Goal: Entertainment & Leisure: Consume media (video, audio)

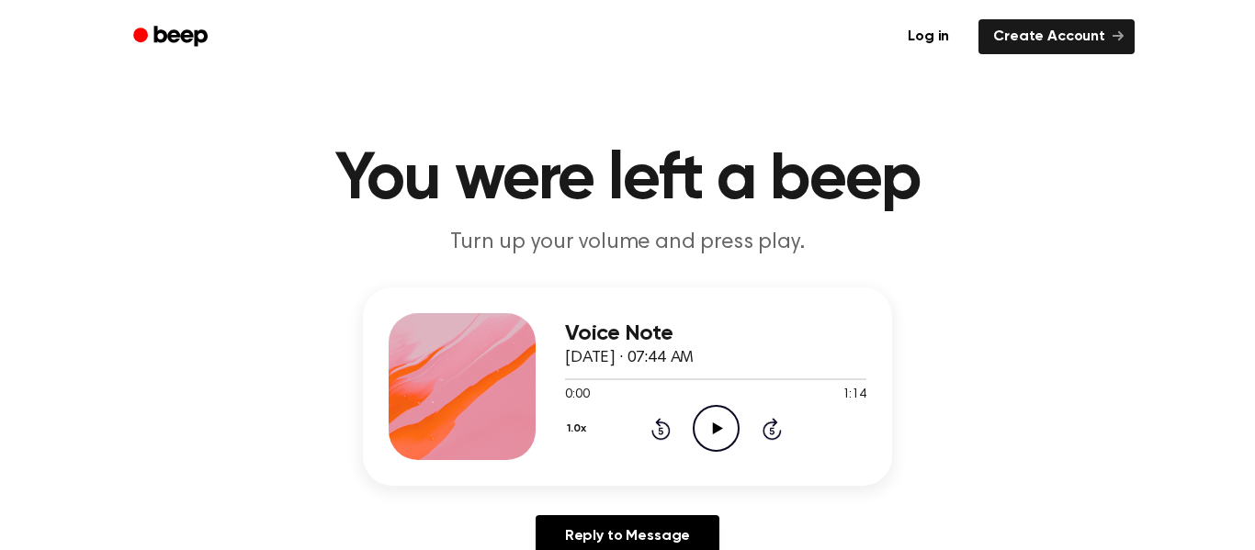
click at [719, 411] on icon "Play Audio" at bounding box center [716, 428] width 47 height 47
click at [767, 204] on h1 "You were left a beep" at bounding box center [627, 180] width 941 height 66
click at [707, 439] on icon "Play Audio" at bounding box center [716, 428] width 47 height 47
click at [705, 449] on circle at bounding box center [715, 428] width 45 height 45
click at [720, 436] on icon "Play Audio" at bounding box center [716, 428] width 47 height 47
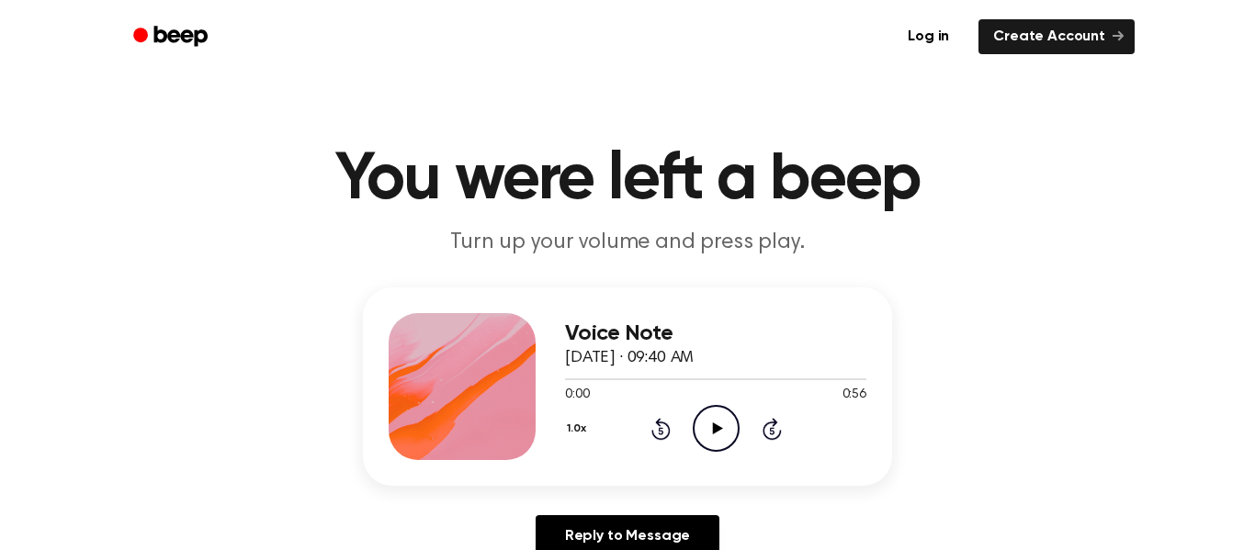
click at [717, 442] on icon "Play Audio" at bounding box center [716, 428] width 47 height 47
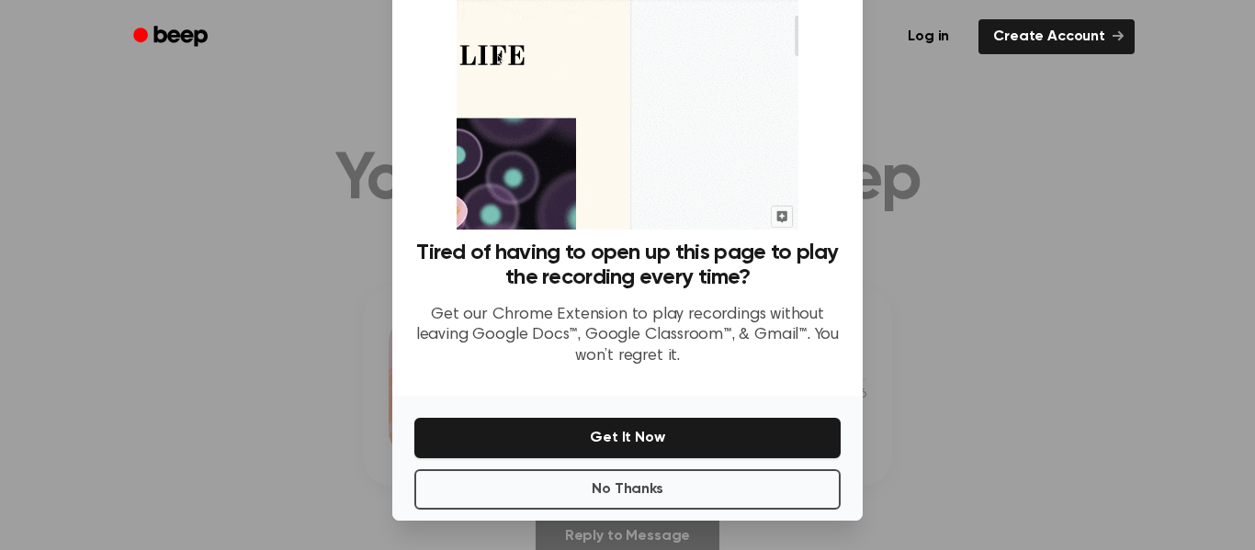
scroll to position [112, 0]
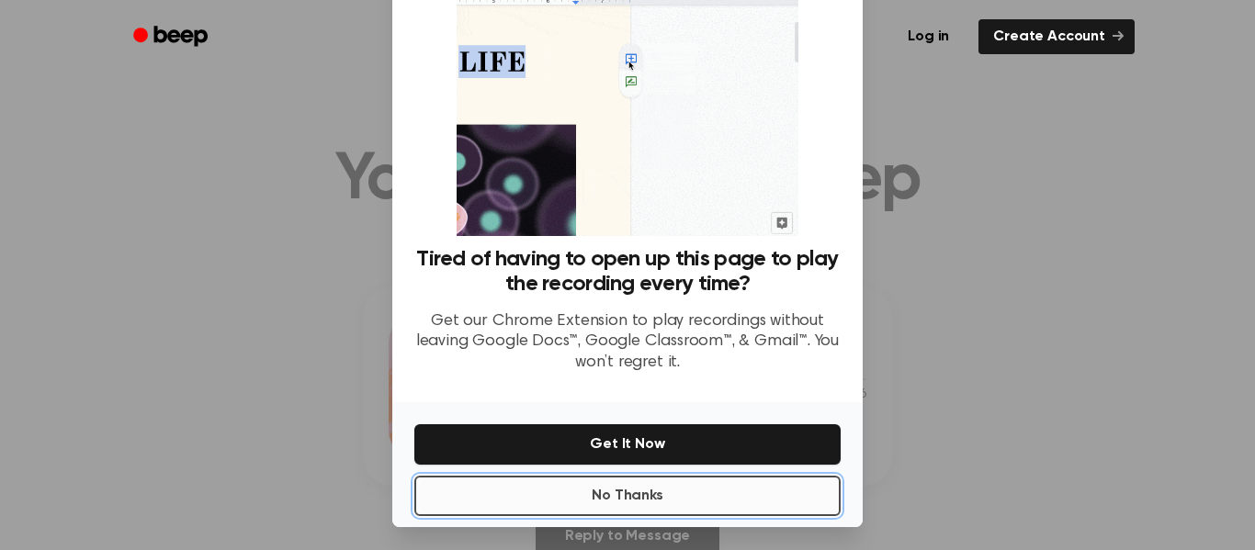
click at [580, 507] on button "No Thanks" at bounding box center [627, 496] width 426 height 40
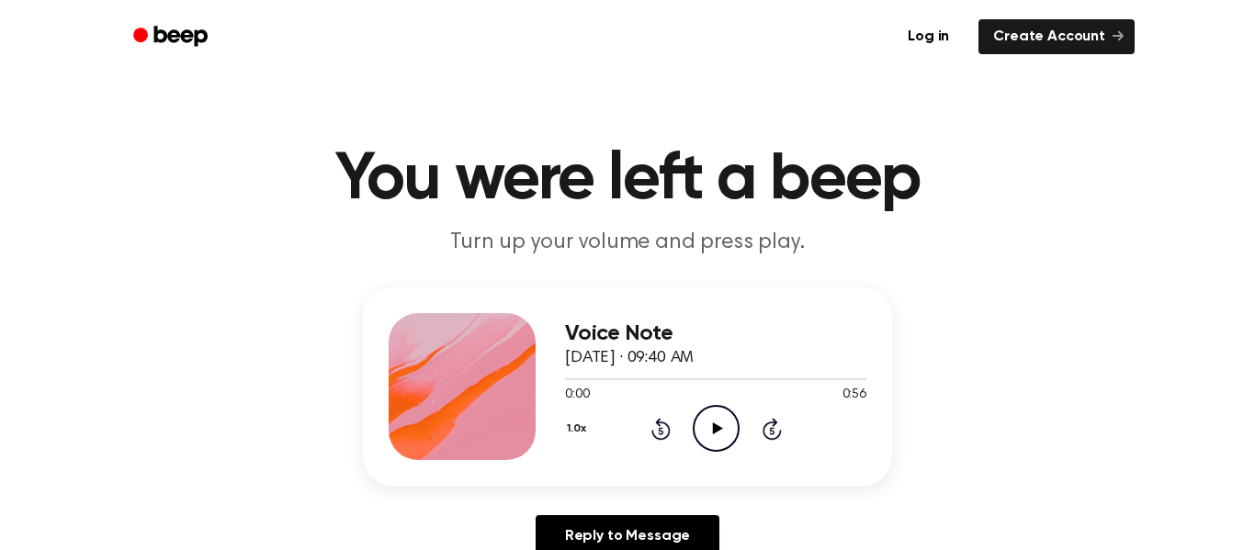
click at [706, 429] on icon "Play Audio" at bounding box center [716, 428] width 47 height 47
